Goal: Information Seeking & Learning: Check status

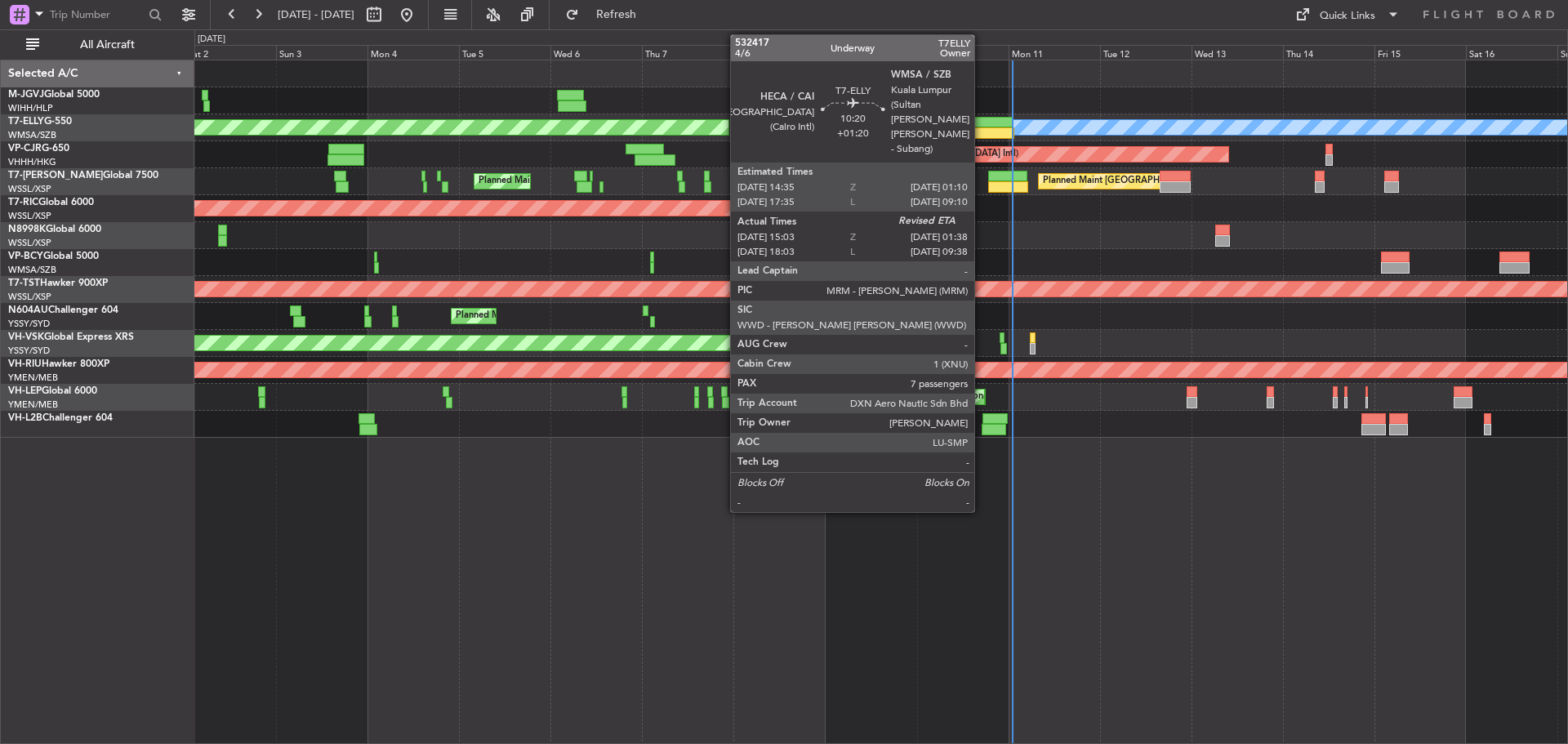
click at [981, 127] on div at bounding box center [993, 133] width 41 height 12
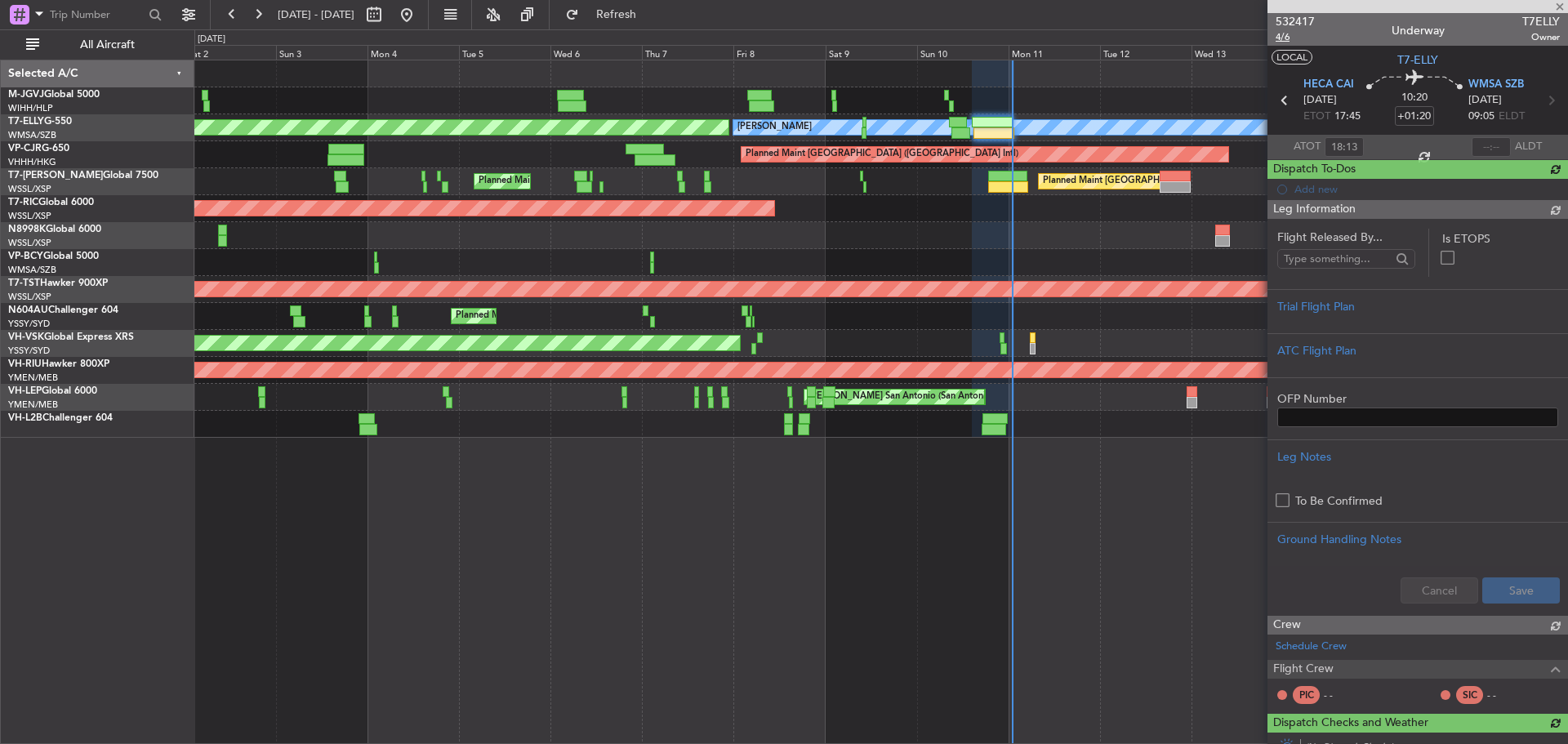
type input "15:13"
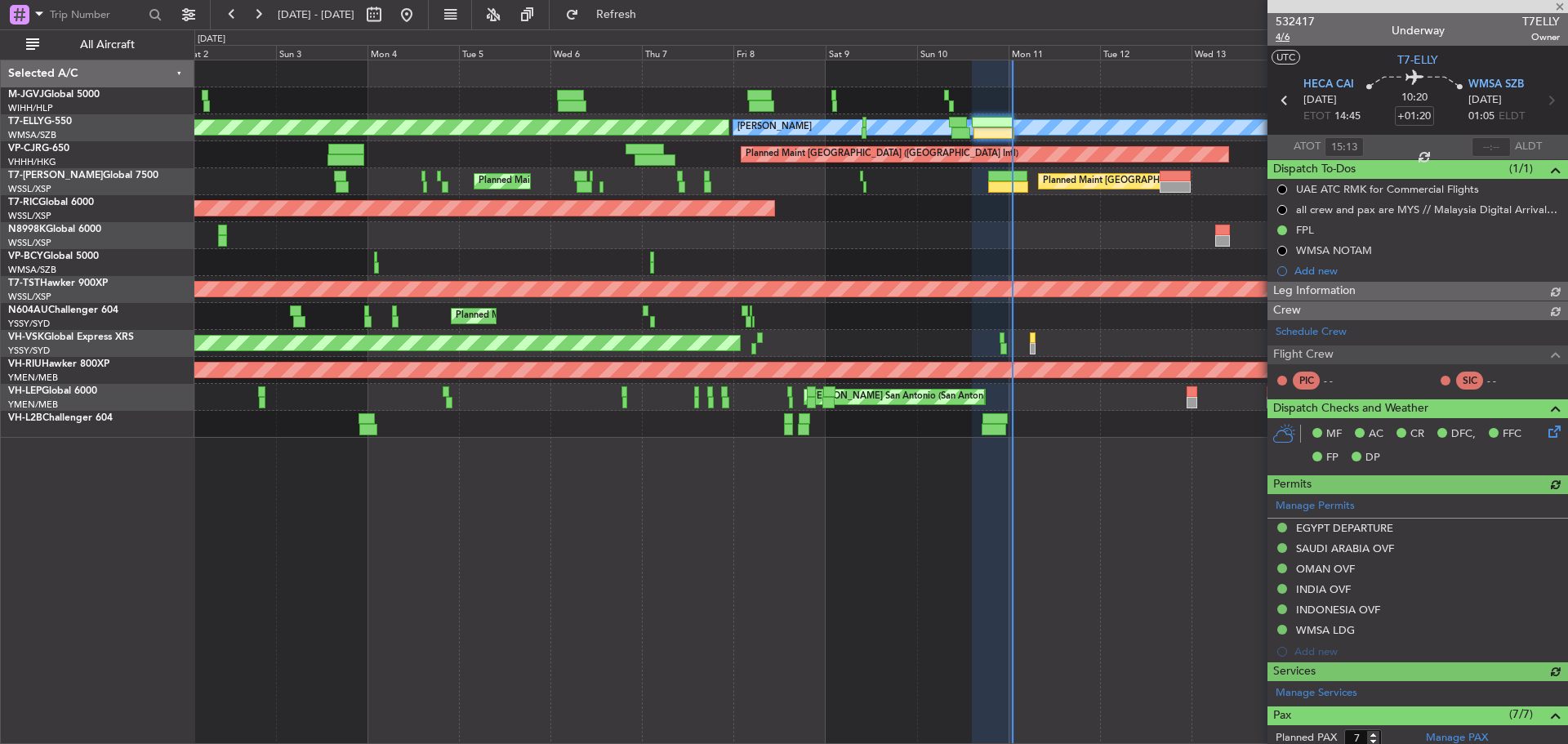
type input "[PERSON_NAME] (KYA)"
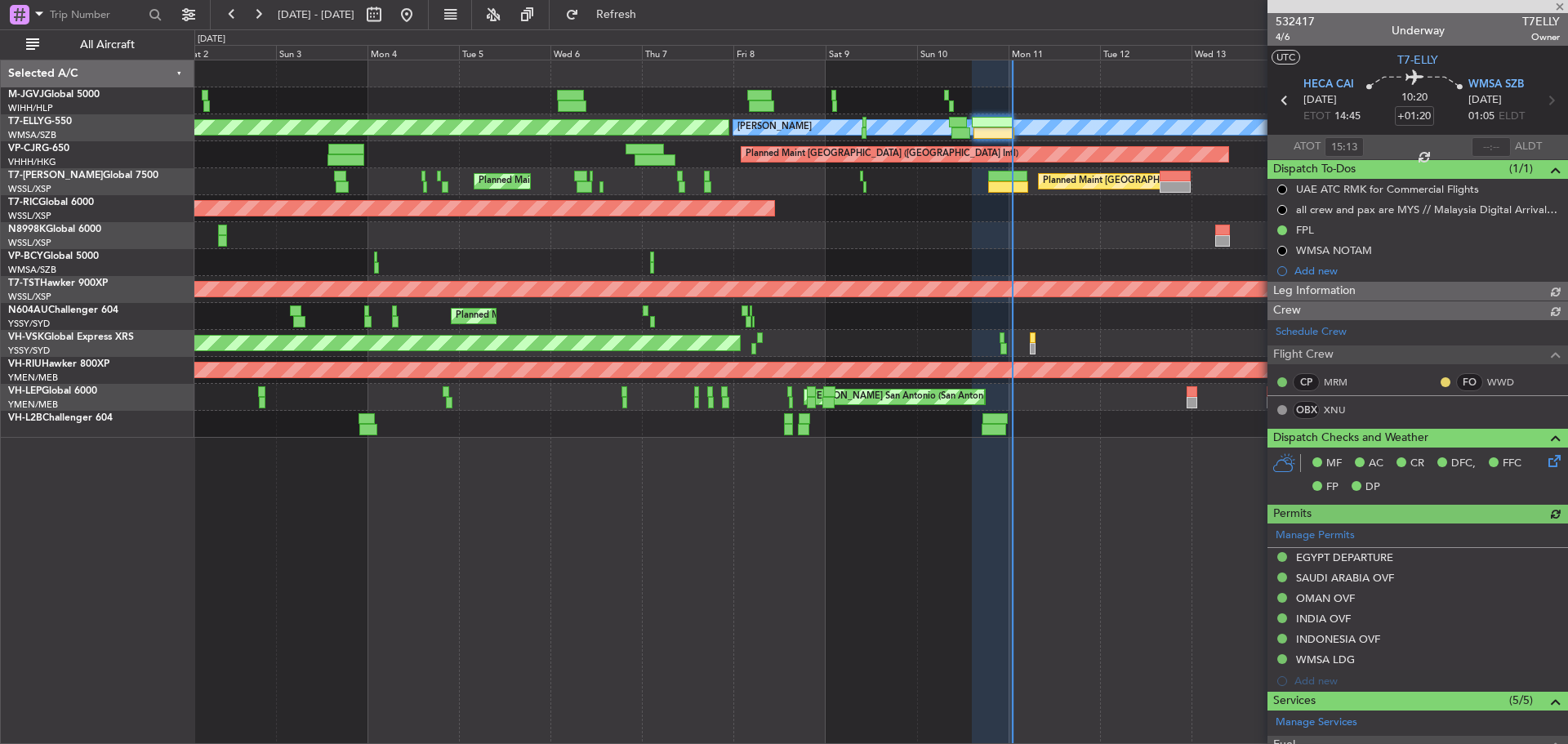
type input "[PERSON_NAME] (KYA)"
click at [69, 92] on link "M-JGVJ Global 5000" at bounding box center [54, 95] width 92 height 10
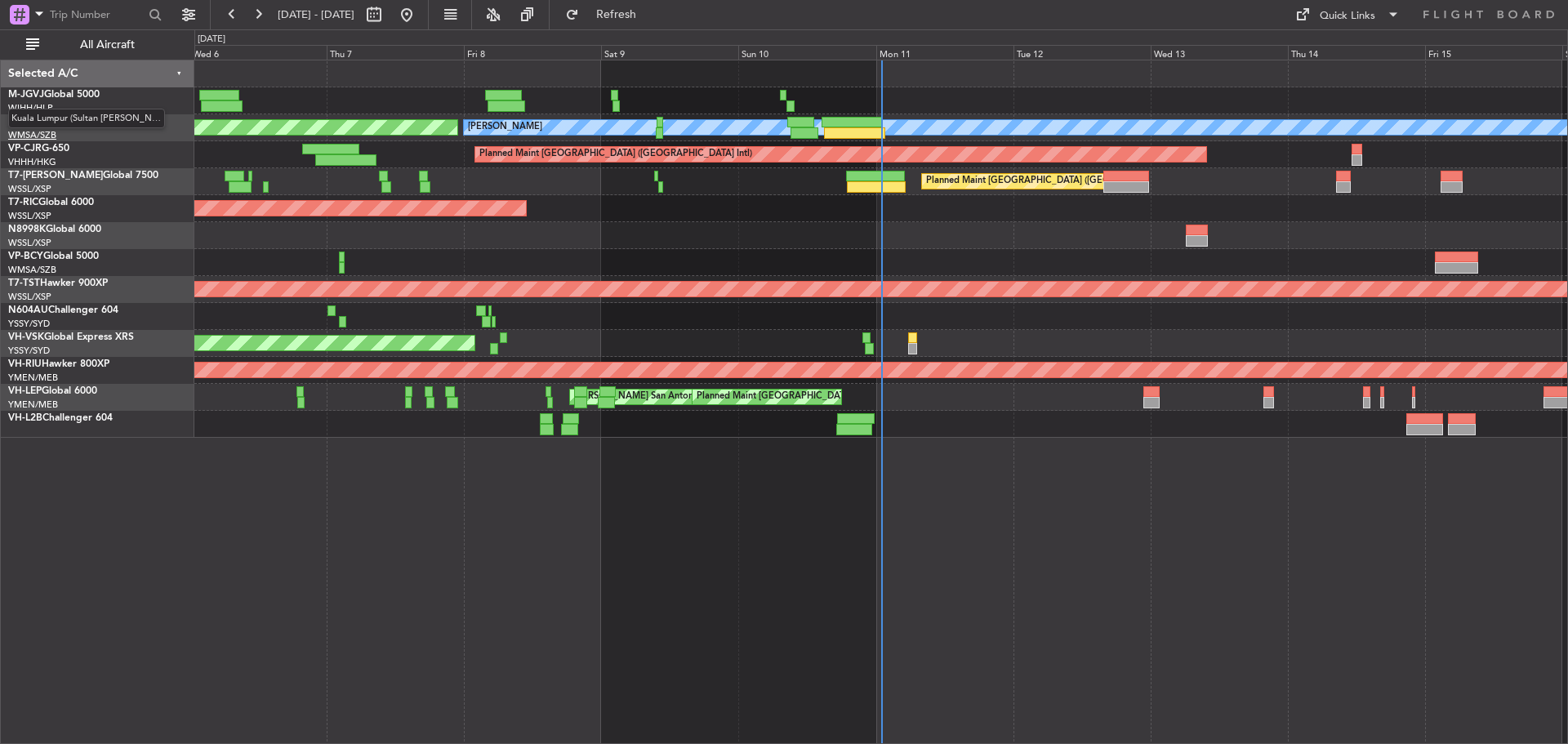
click at [39, 121] on span "Kuala Lumpur (Sultan [PERSON_NAME] [PERSON_NAME] - Subang)" at bounding box center [86, 118] width 156 height 21
click at [65, 119] on link "T7-ELLY G-550" at bounding box center [40, 122] width 64 height 10
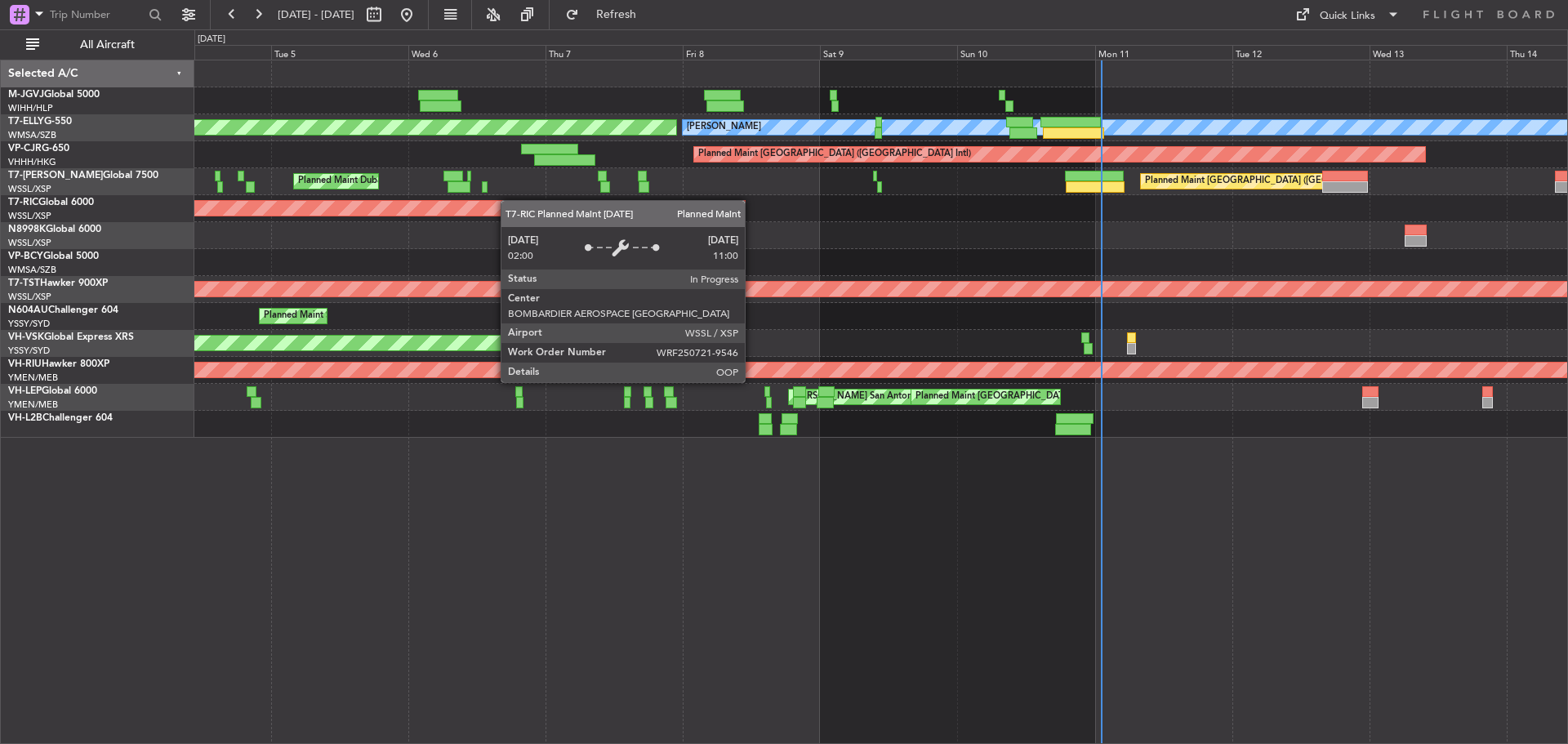
click at [722, 216] on div "[PERSON_NAME] AOG Maint Granada ([PERSON_NAME]) Planned Maint [GEOGRAPHIC_DATA]…" at bounding box center [880, 249] width 1373 height 377
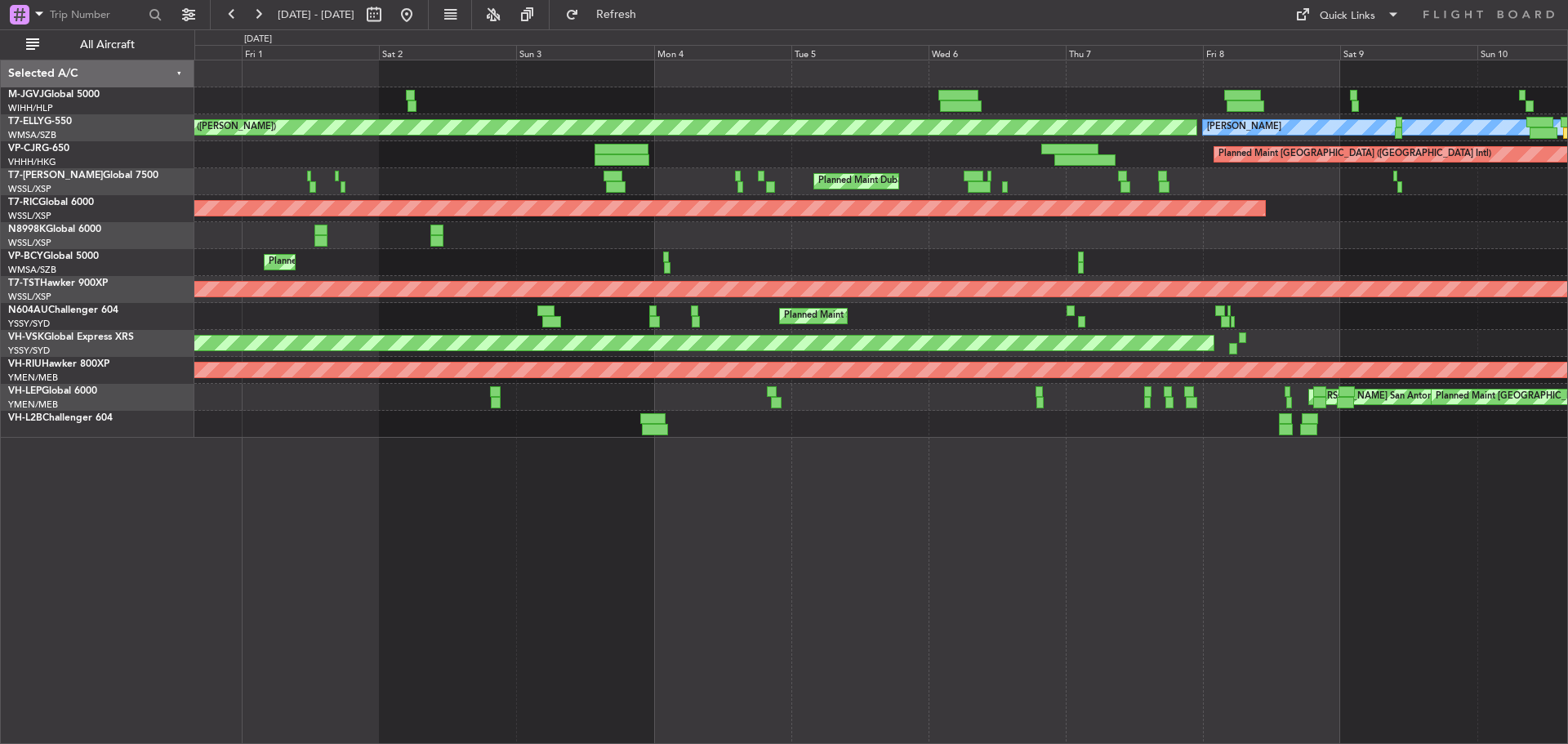
click at [535, 164] on div "[PERSON_NAME] AOG Maint Granada ([PERSON_NAME]) Planned Maint [GEOGRAPHIC_DATA]…" at bounding box center [880, 249] width 1373 height 377
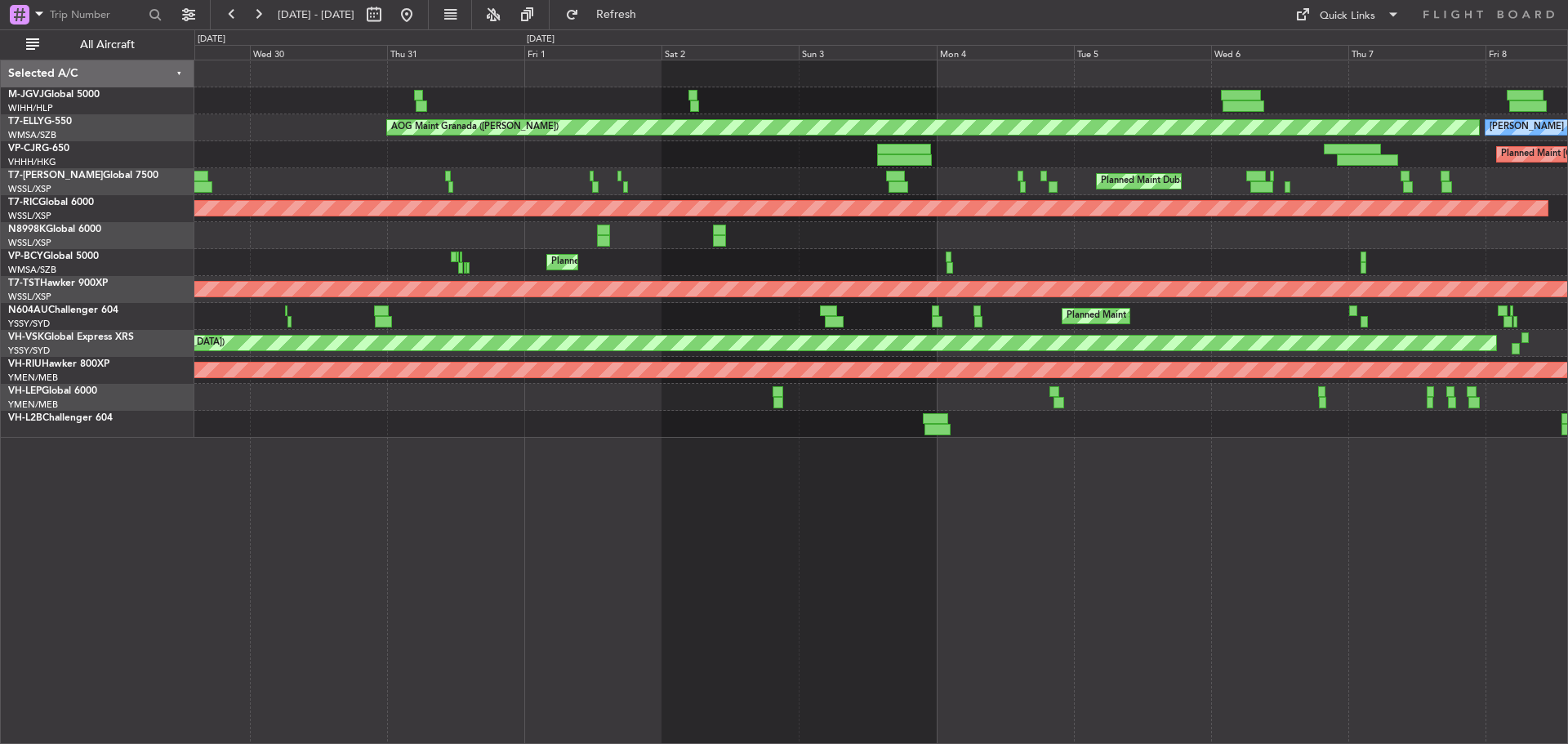
click at [785, 161] on div "[PERSON_NAME] AOG Maint Granada ([PERSON_NAME]) Planned Maint [GEOGRAPHIC_DATA]…" at bounding box center [880, 249] width 1373 height 377
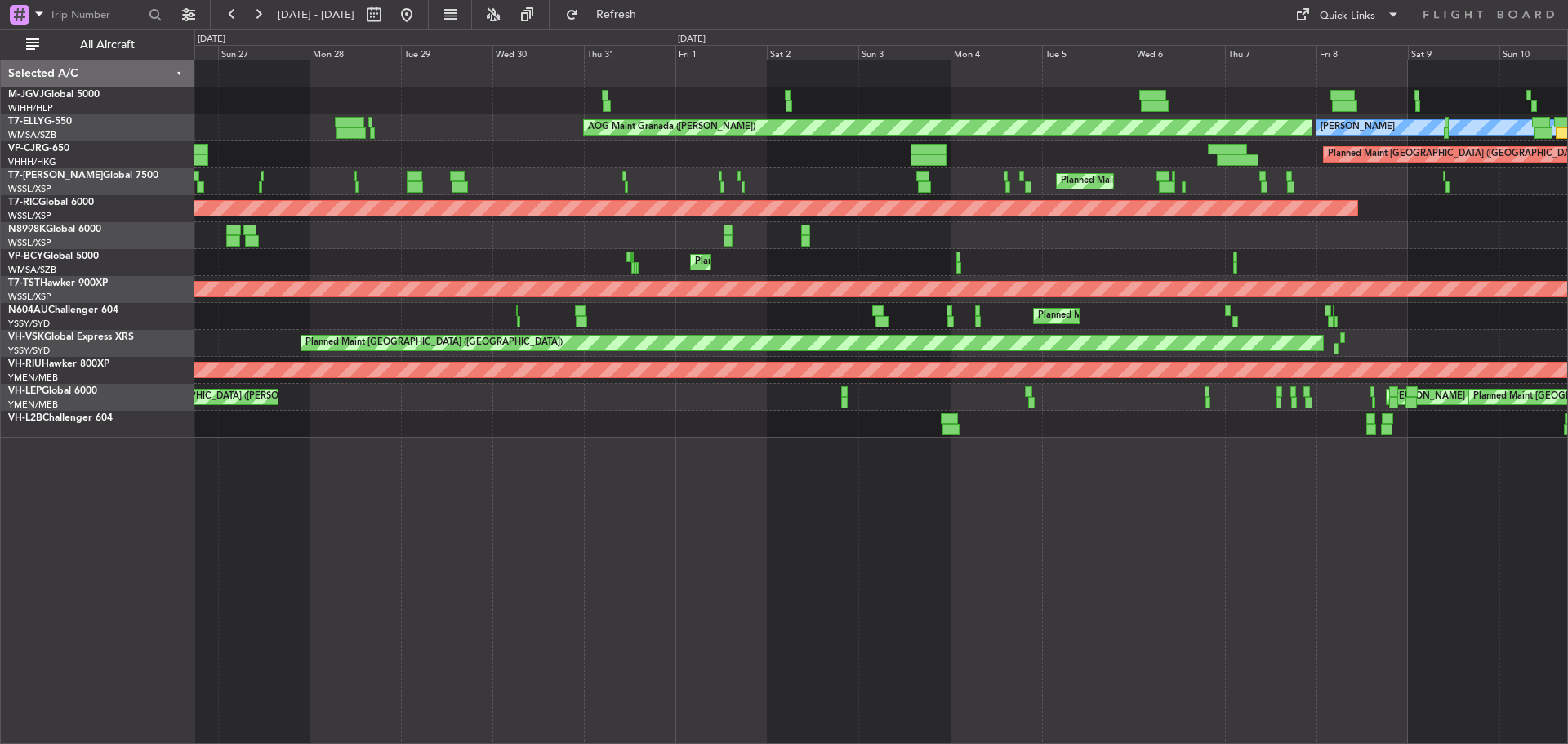
click at [630, 167] on div "Planned Maint [GEOGRAPHIC_DATA] (Seletar) AOG Maint Granada ([PERSON_NAME]) [PE…" at bounding box center [880, 249] width 1373 height 377
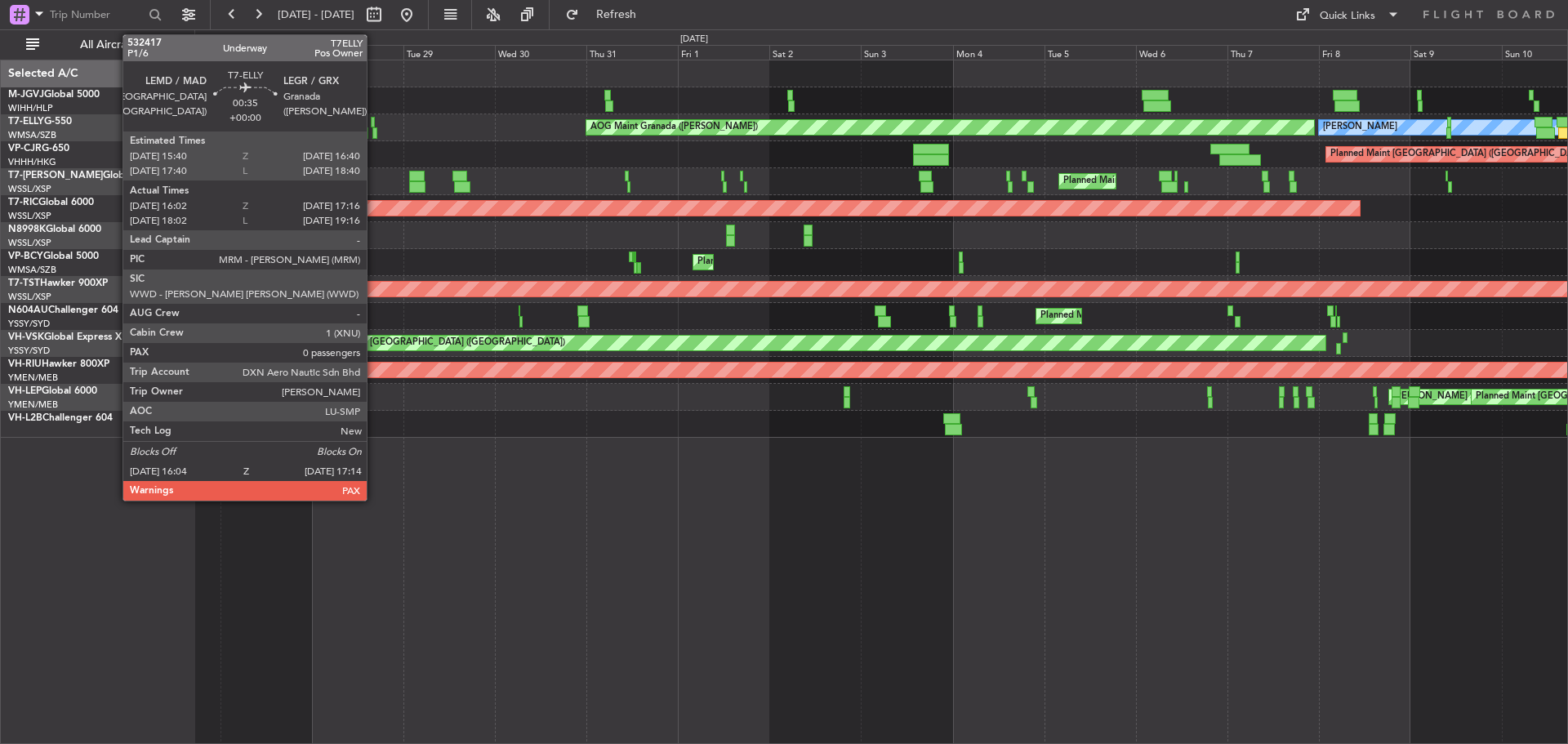
click at [374, 132] on div at bounding box center [375, 133] width 5 height 12
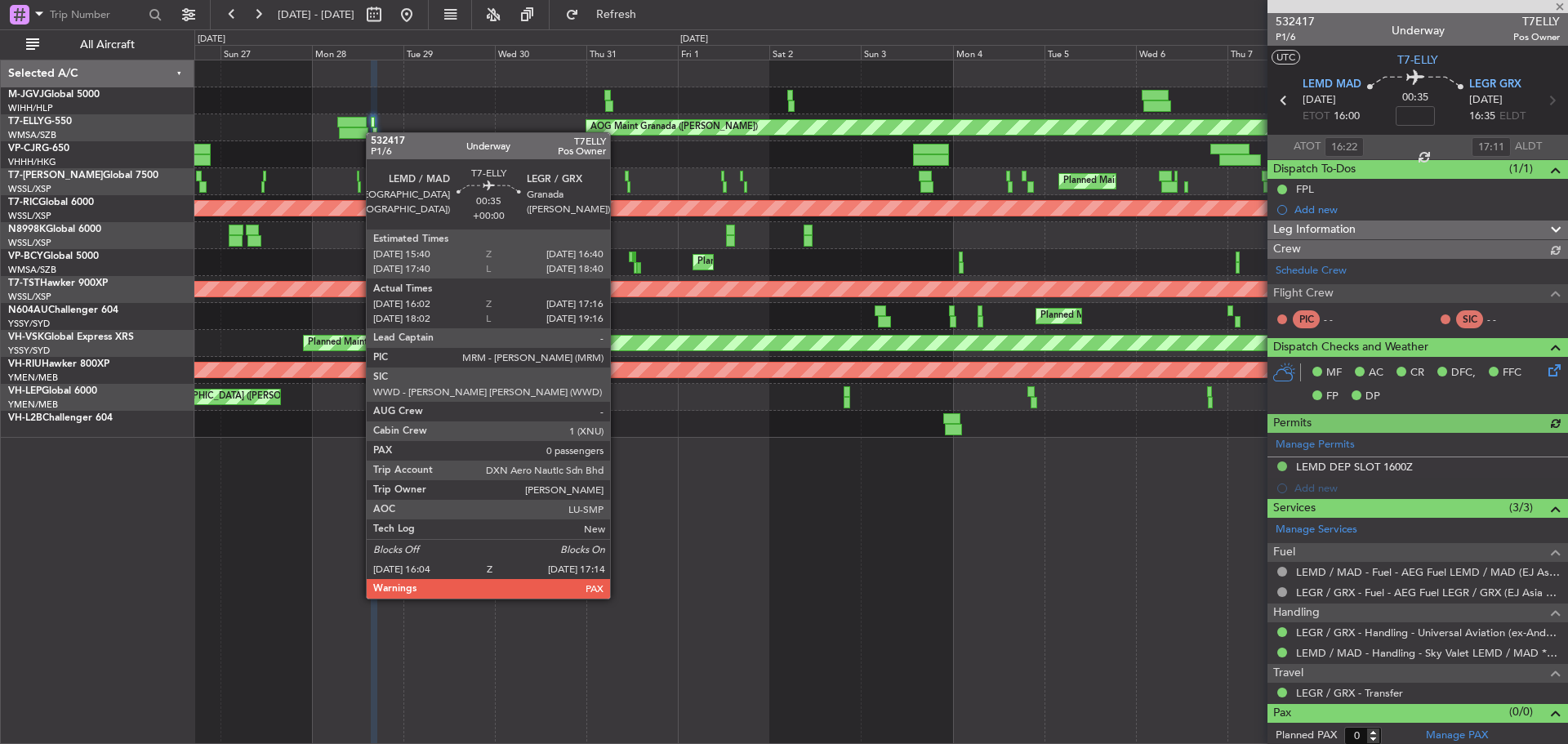
type input "[PERSON_NAME] (KYA)"
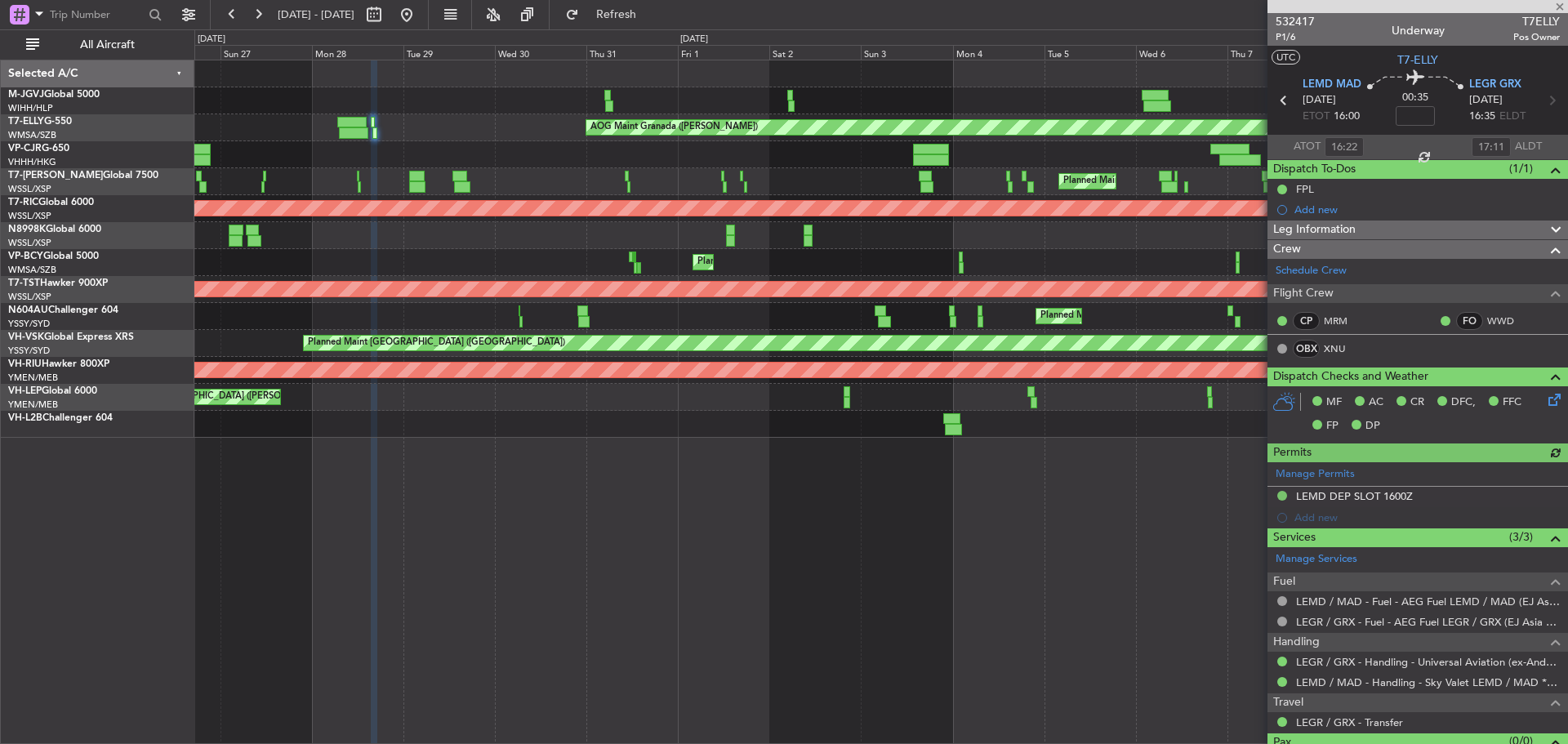
type input "18:22"
type input "19:11"
type input "16:22"
type input "17:11"
click at [1289, 36] on span "P1/6" at bounding box center [1294, 37] width 39 height 14
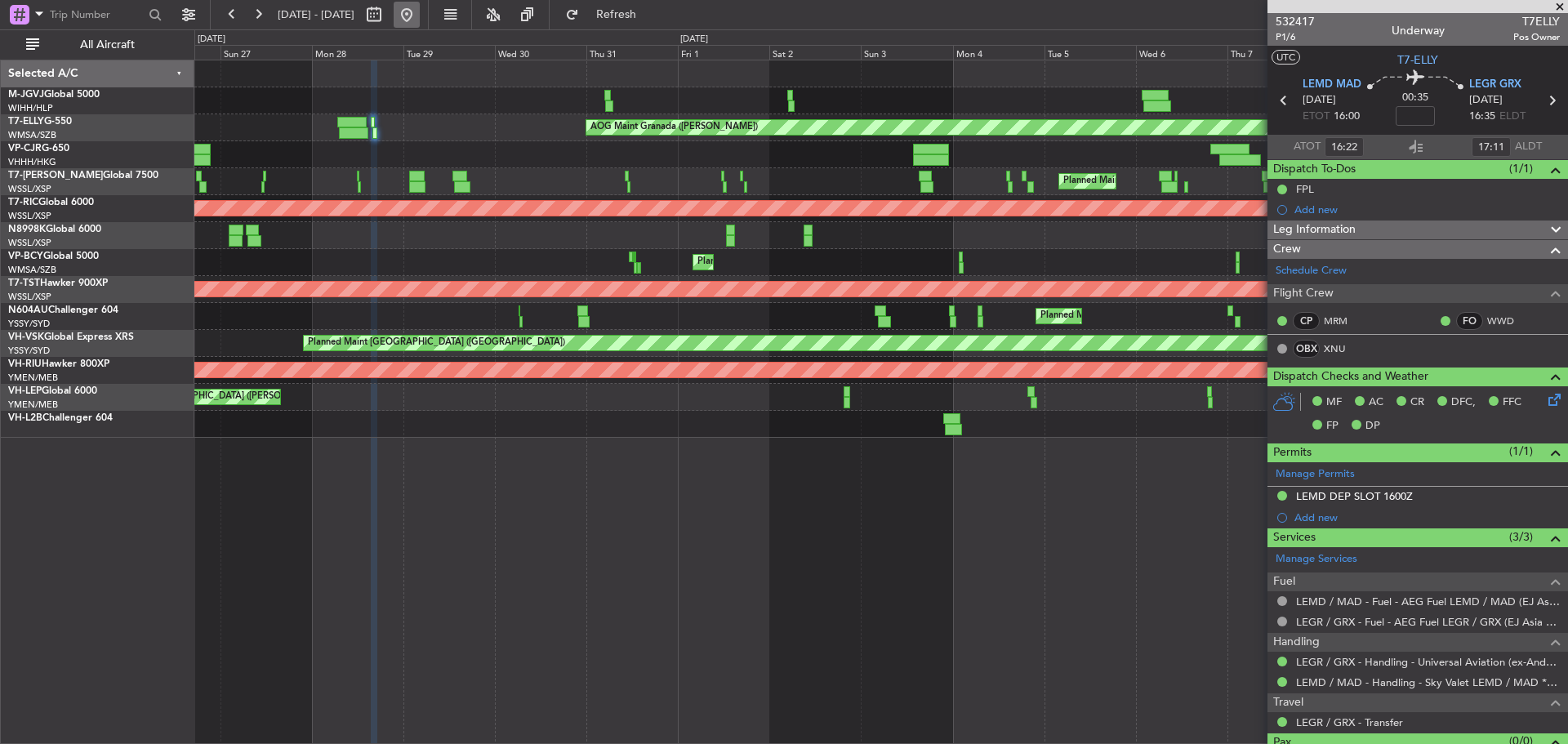
click at [420, 9] on button at bounding box center [407, 15] width 26 height 26
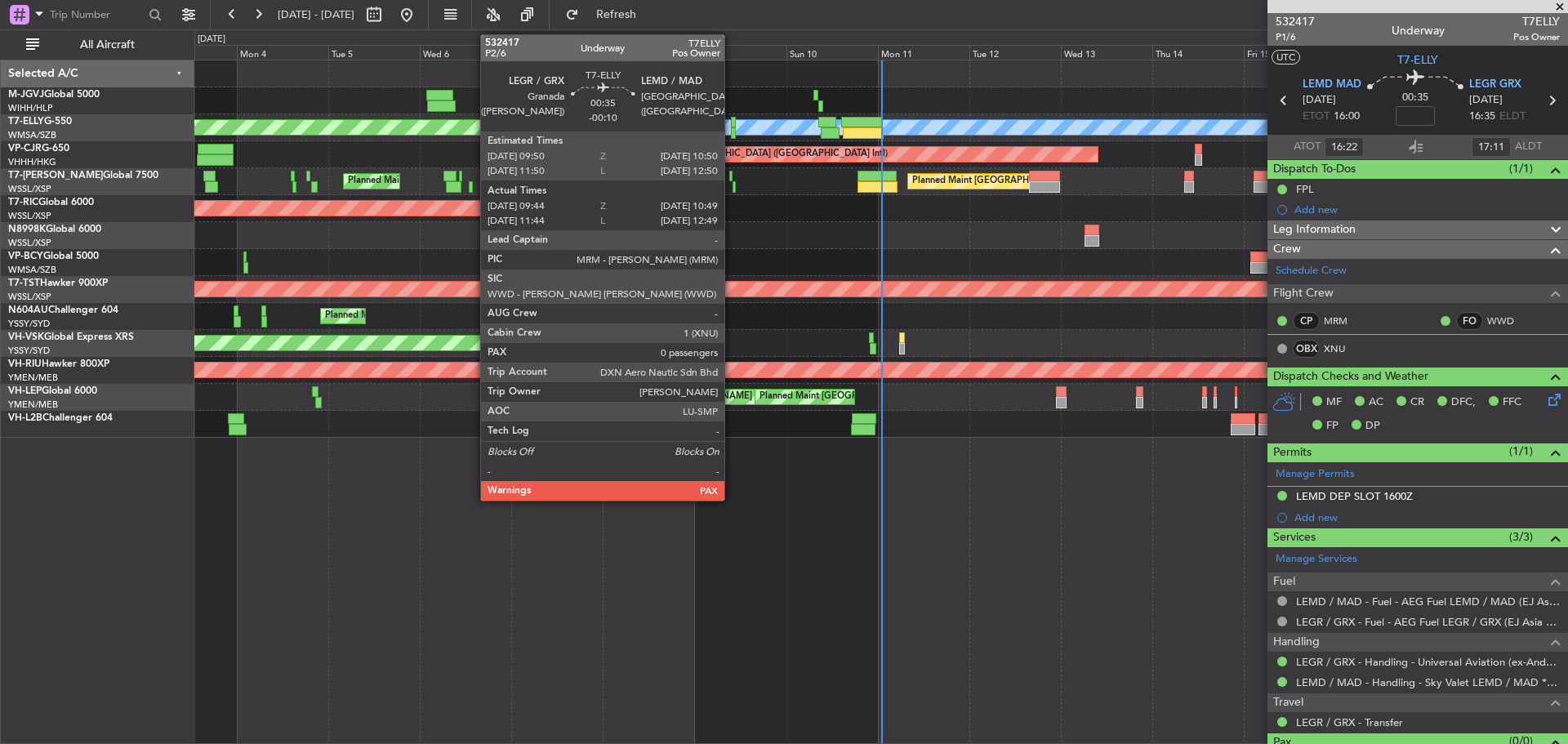
click at [731, 133] on div at bounding box center [733, 133] width 5 height 12
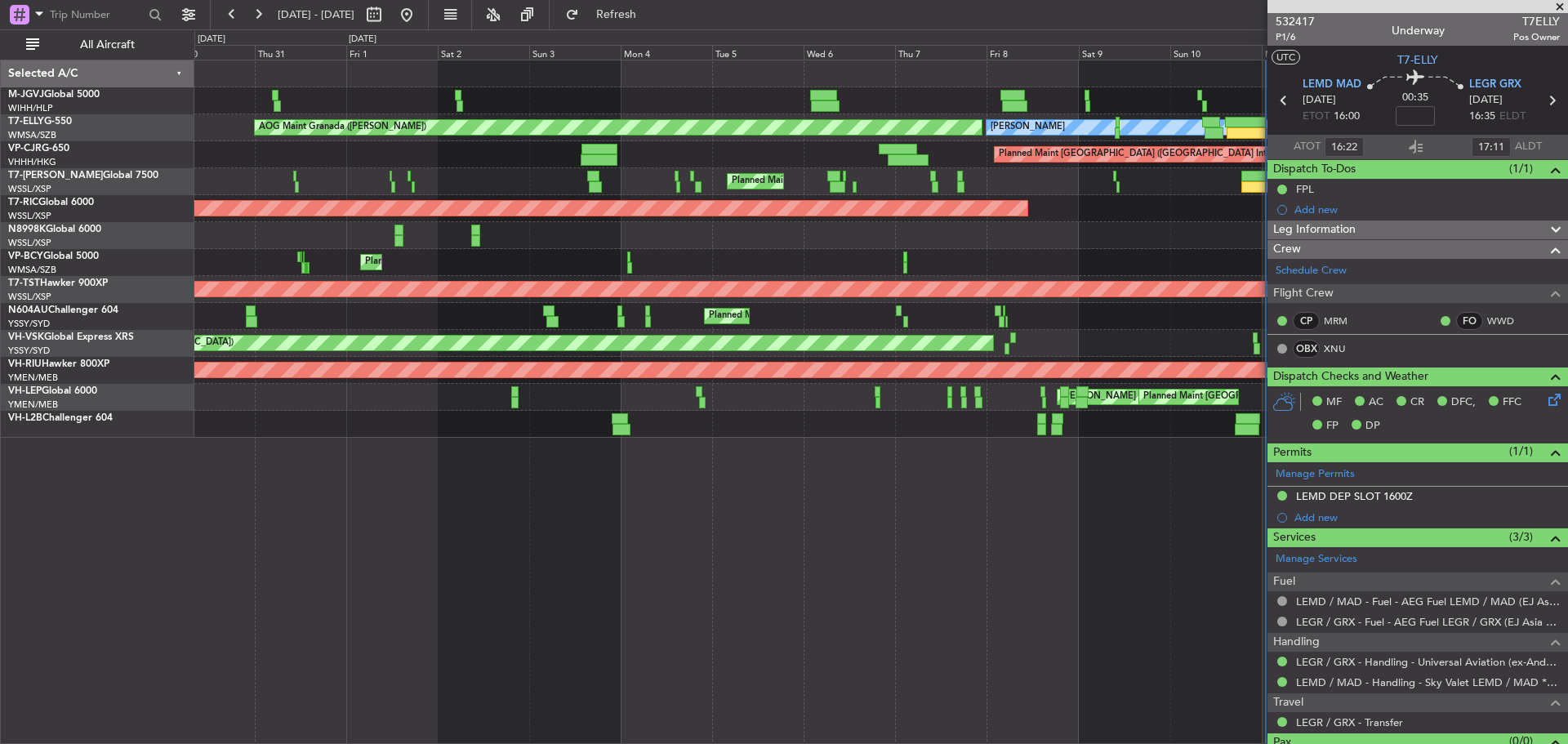
click at [1009, 156] on div "Planned Maint [GEOGRAPHIC_DATA] ([GEOGRAPHIC_DATA] Intl)" at bounding box center [880, 155] width 1373 height 27
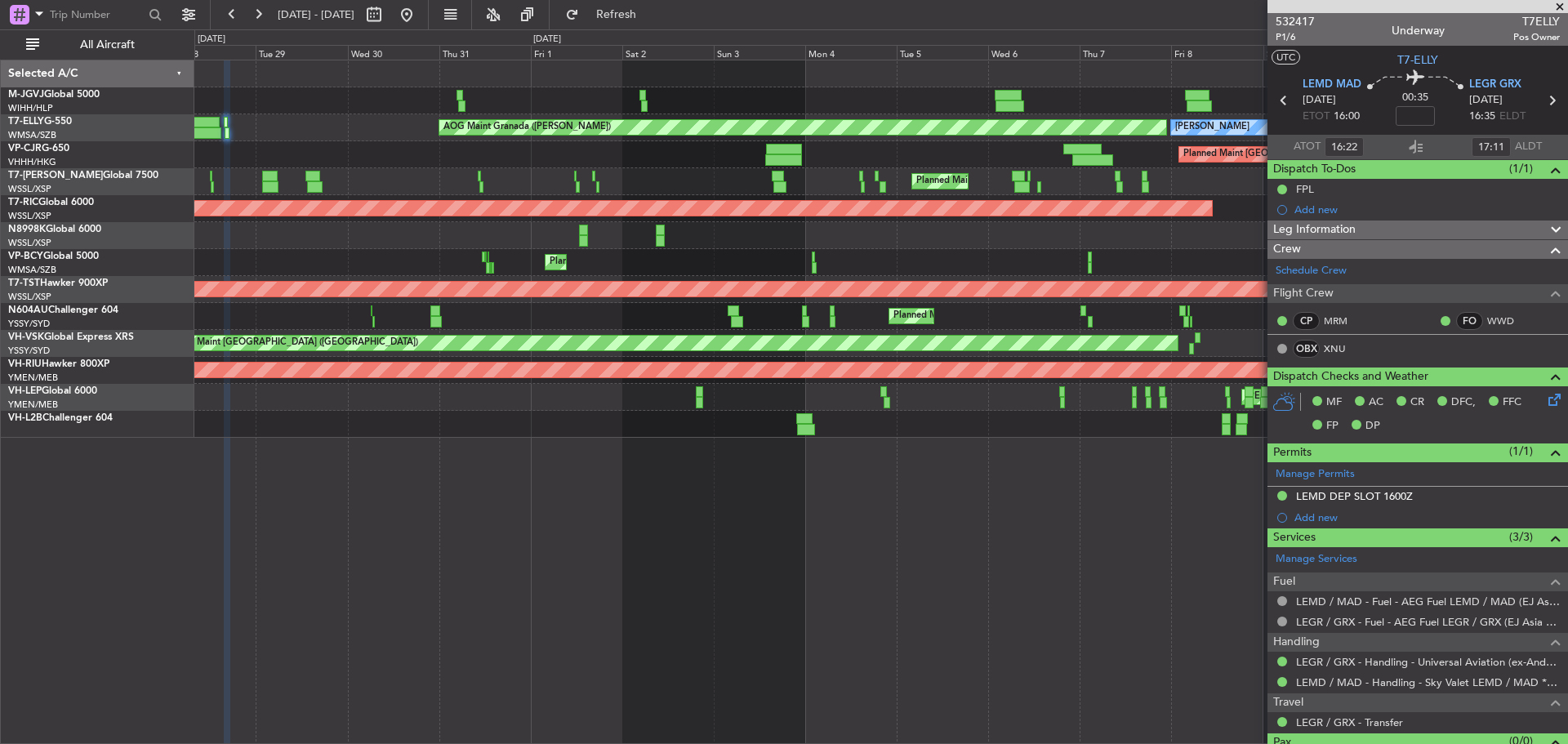
click at [656, 157] on div "Planned Maint [GEOGRAPHIC_DATA] ([GEOGRAPHIC_DATA] Intl)" at bounding box center [880, 155] width 1373 height 27
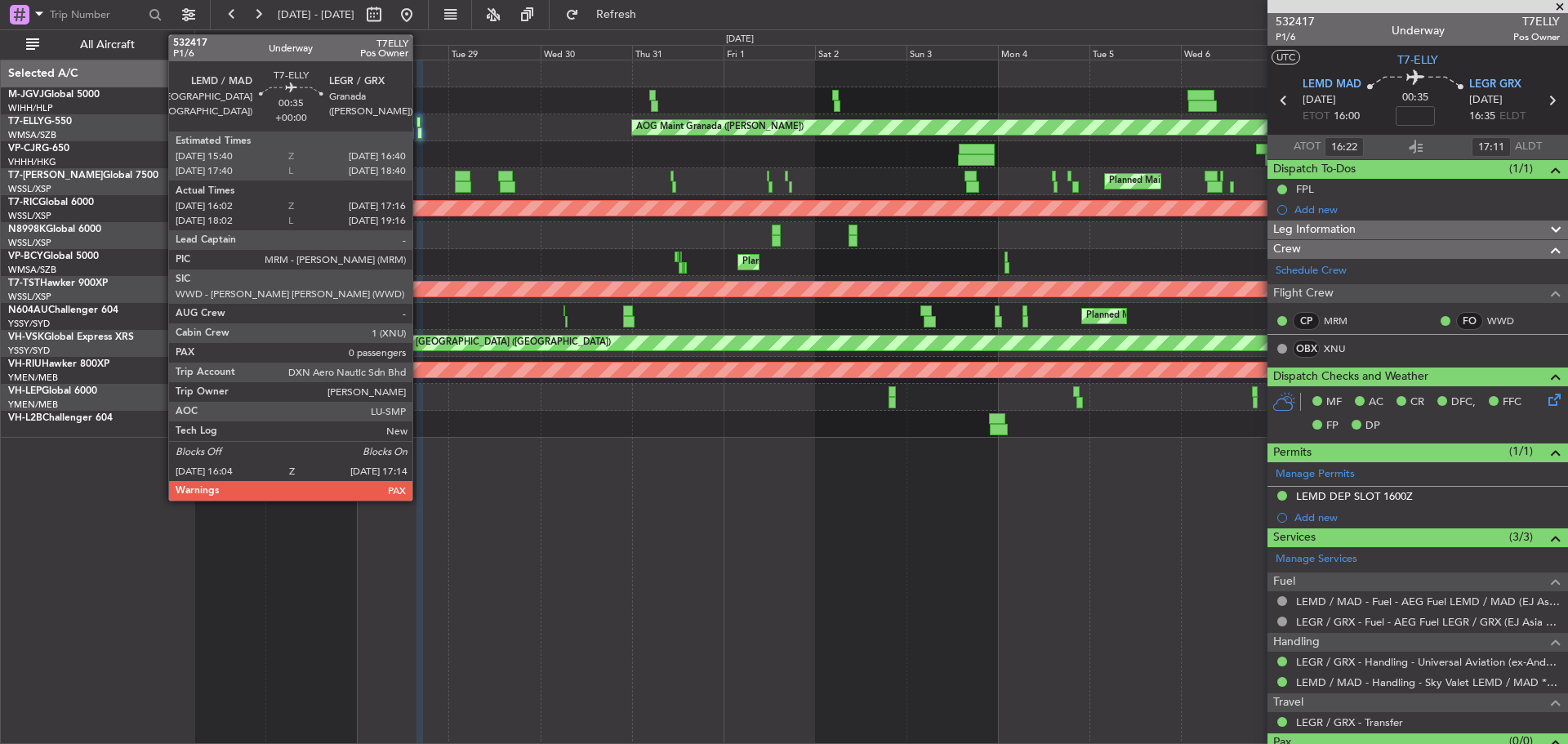
click at [420, 135] on div at bounding box center [420, 133] width 5 height 12
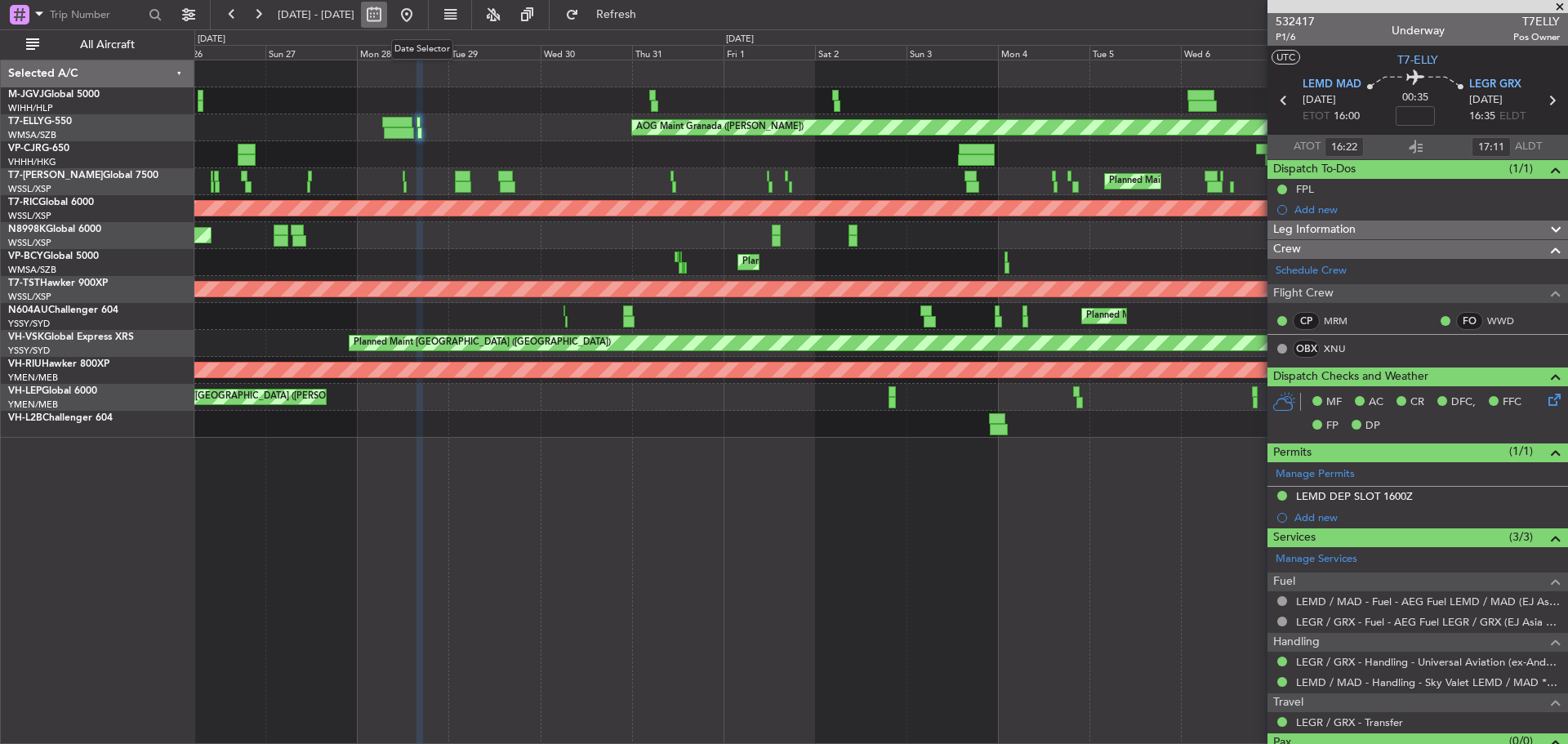
click at [387, 19] on button at bounding box center [374, 15] width 26 height 26
select select "7"
select select "2025"
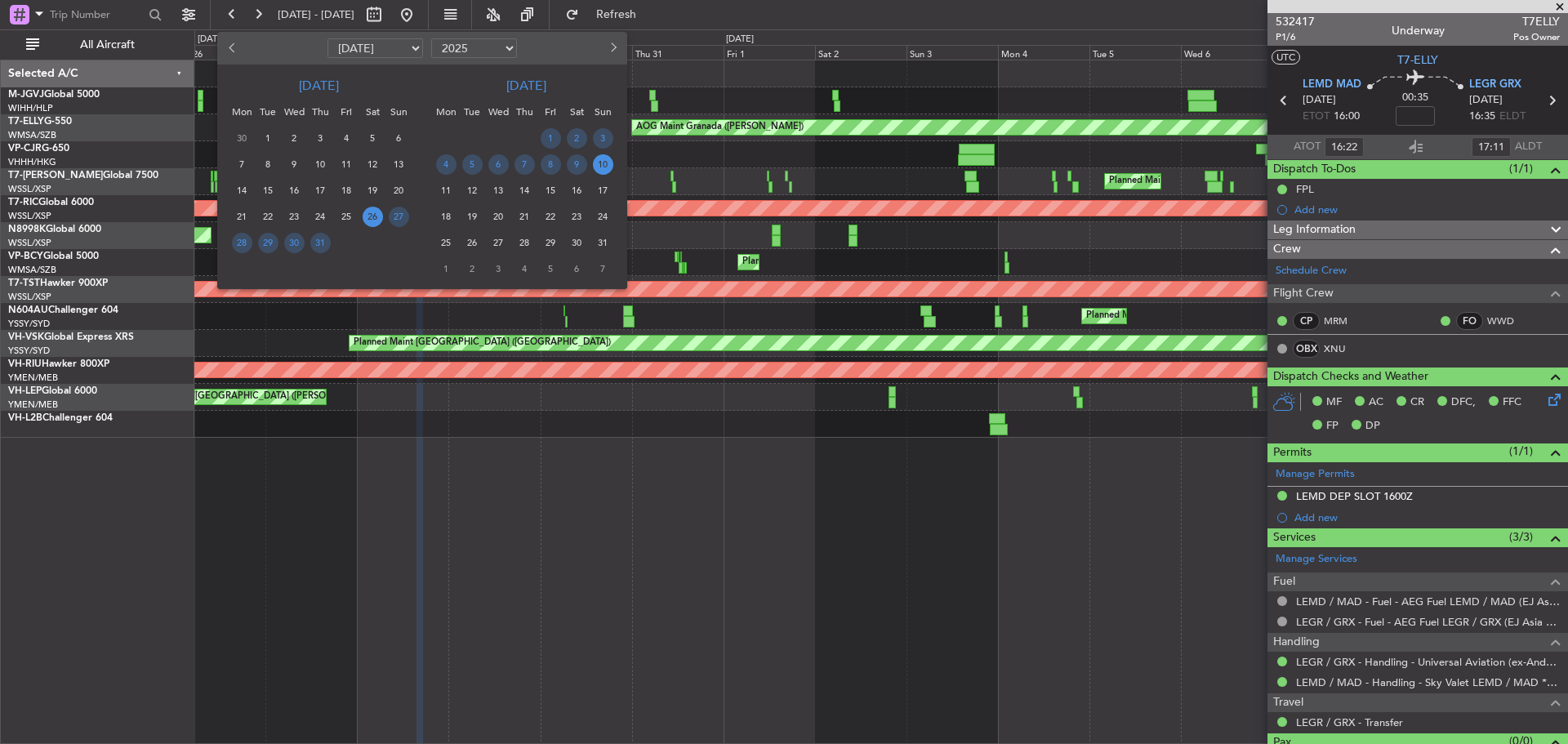
click at [406, 50] on select "Jan Feb Mar Apr May Jun [DATE] Aug Sep Oct Nov Dec" at bounding box center [375, 48] width 95 height 20
select select "2"
click at [328, 38] on select "Jan Feb Mar Apr May Jun [DATE] Aug Sep Oct Nov Dec" at bounding box center [375, 48] width 95 height 20
click at [373, 144] on span "1" at bounding box center [372, 138] width 21 height 21
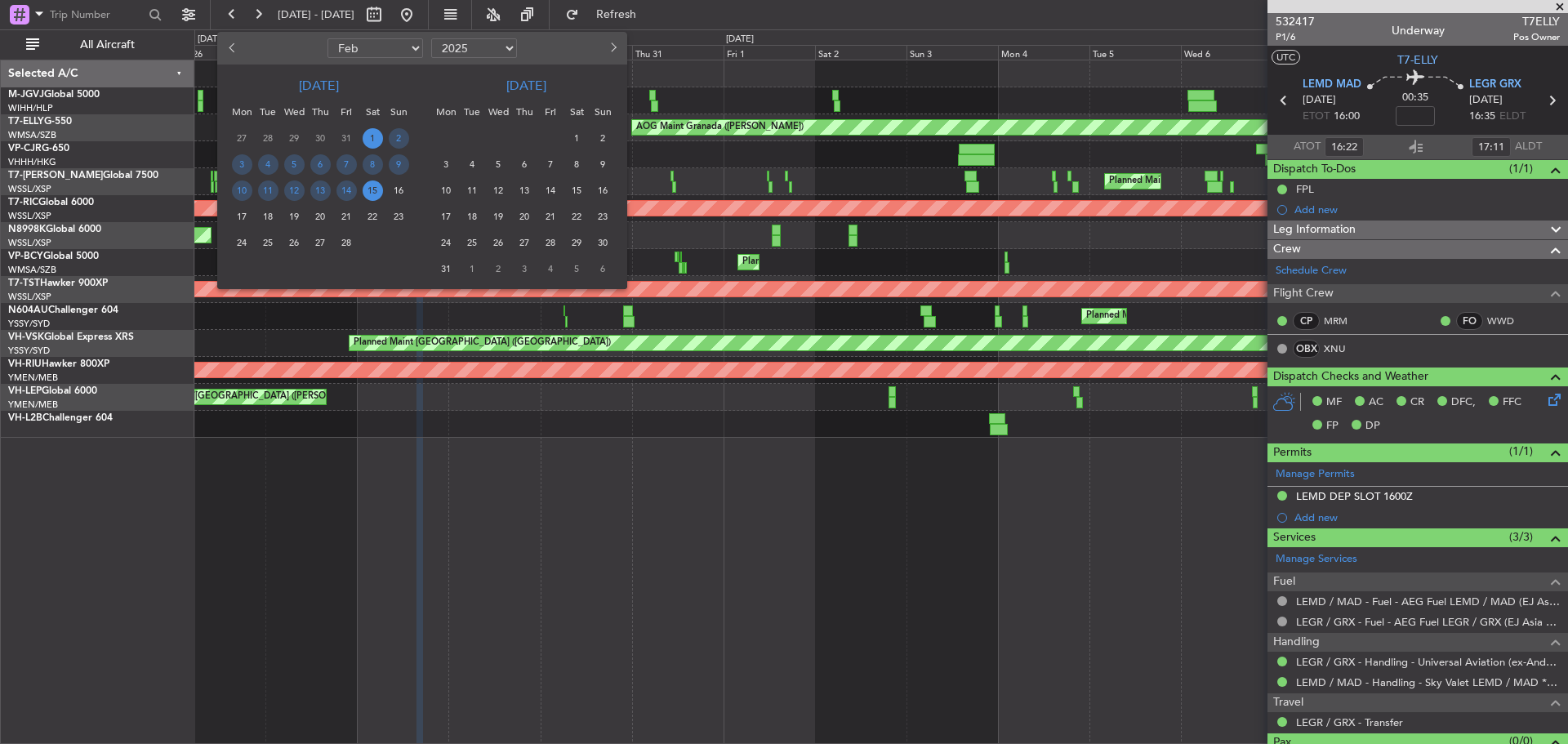
click at [368, 183] on span "15" at bounding box center [372, 190] width 21 height 21
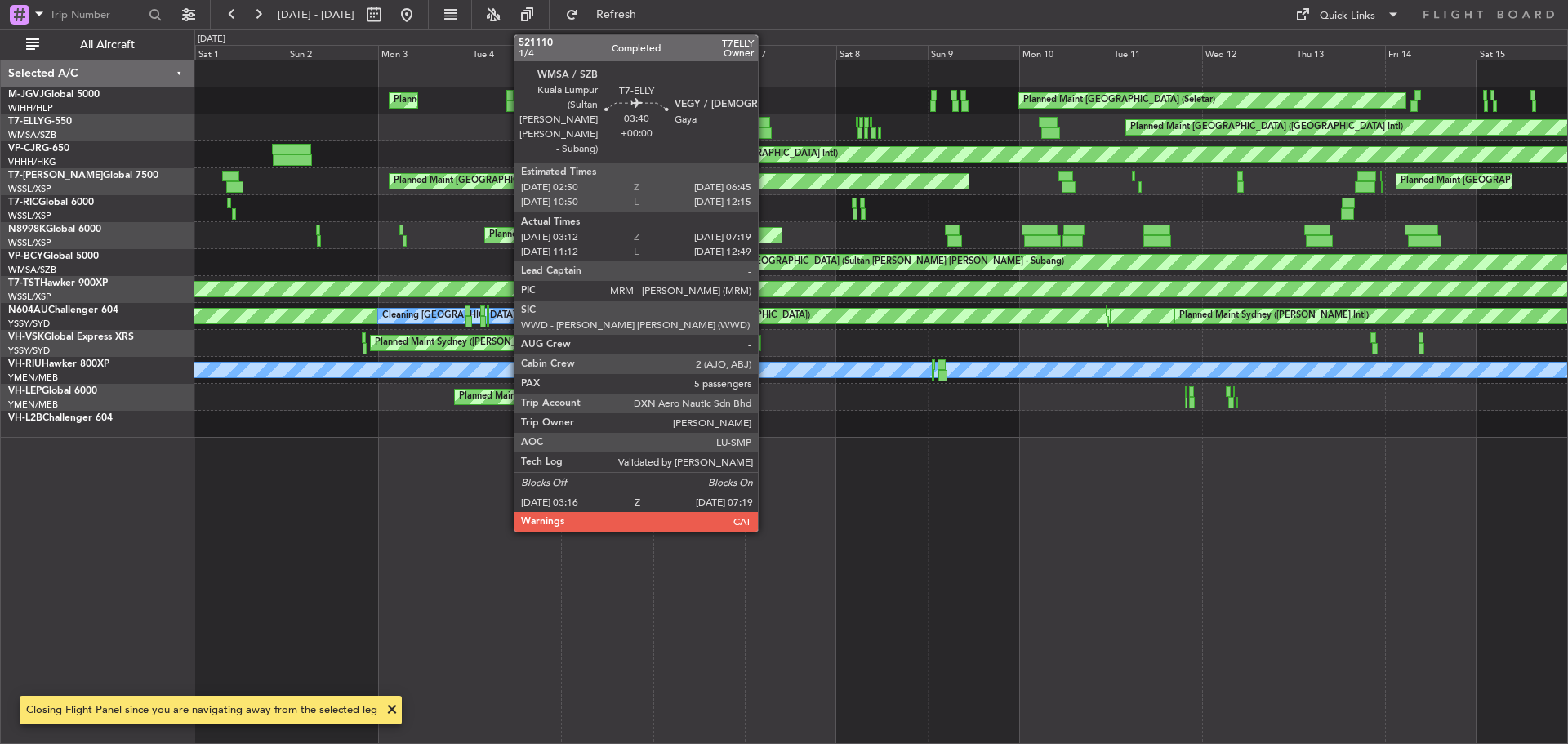
click at [765, 129] on div at bounding box center [764, 133] width 16 height 12
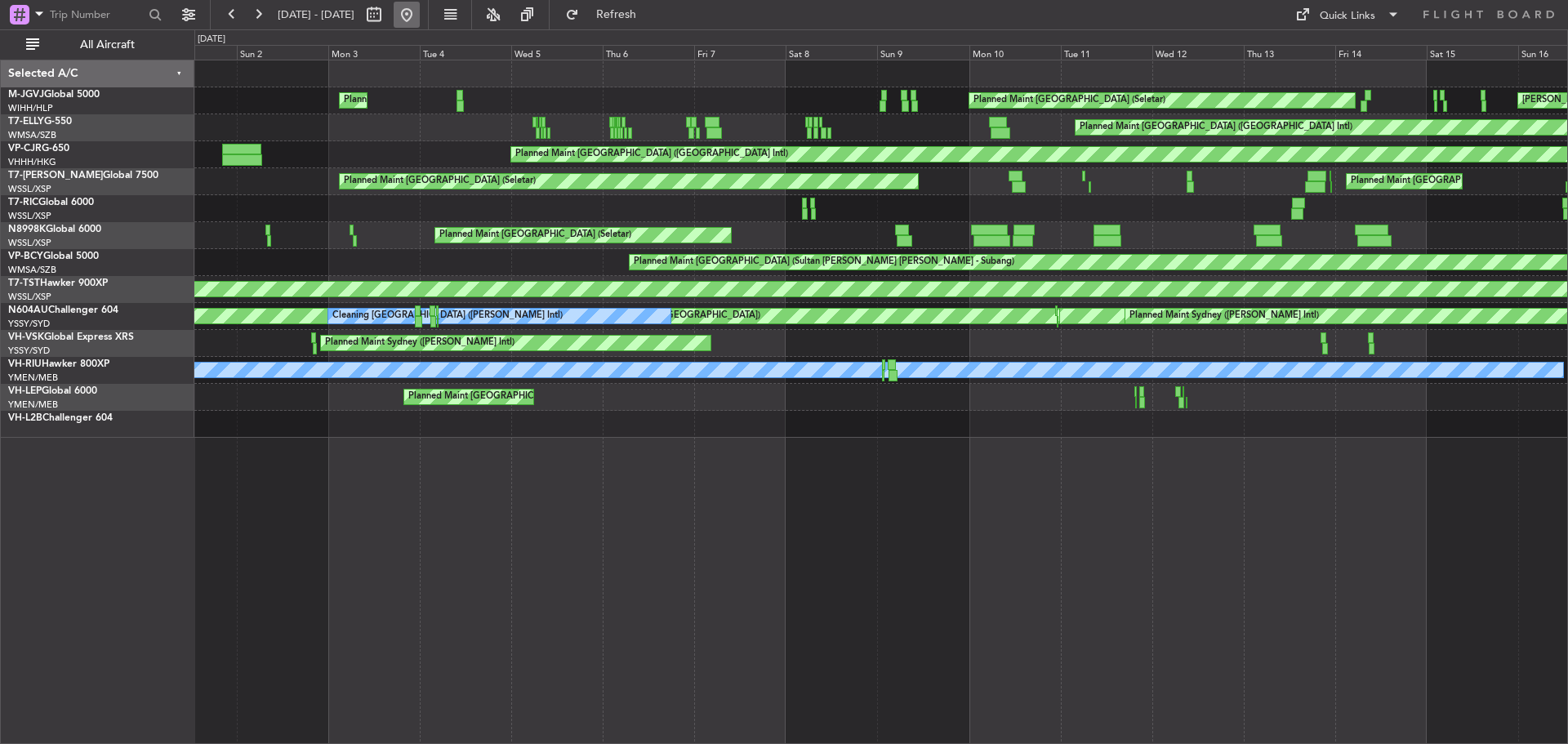
click at [420, 21] on button at bounding box center [407, 15] width 26 height 26
